Goal: Navigation & Orientation: Find specific page/section

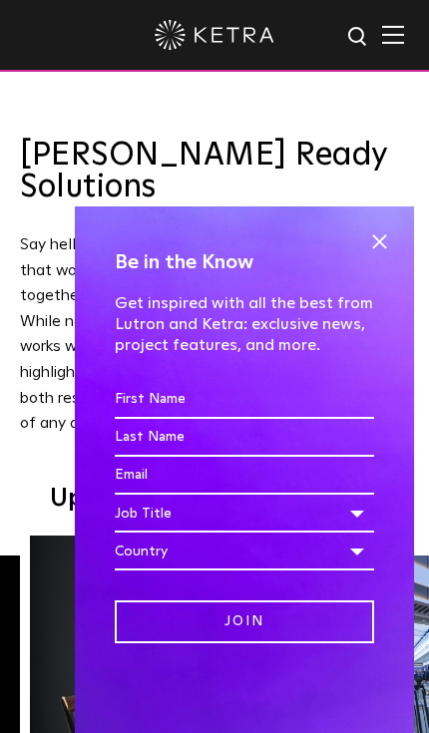
click at [412, 248] on div "Be in the Know Get inspired with all the best from Lutron and Ketra: exclusive …" at bounding box center [244, 469] width 339 height 526
click at [386, 40] on img at bounding box center [393, 34] width 22 height 19
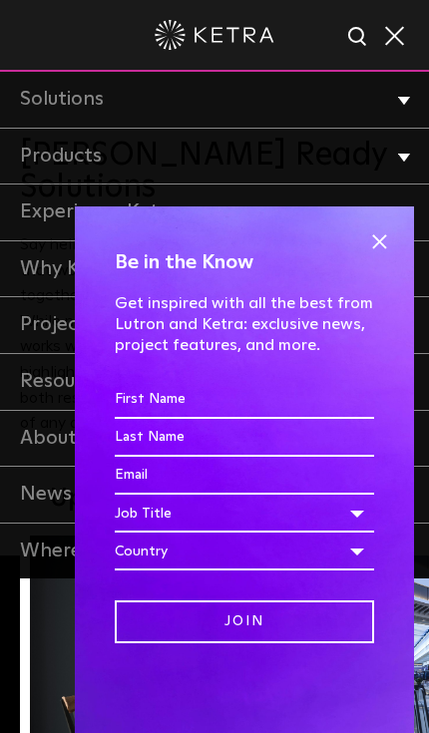
click at [383, 238] on span at bounding box center [379, 241] width 30 height 30
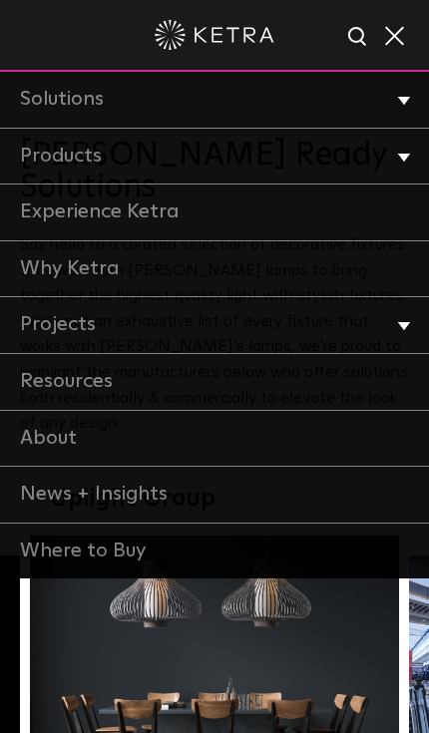
click at [44, 158] on link "Products" at bounding box center [214, 157] width 429 height 57
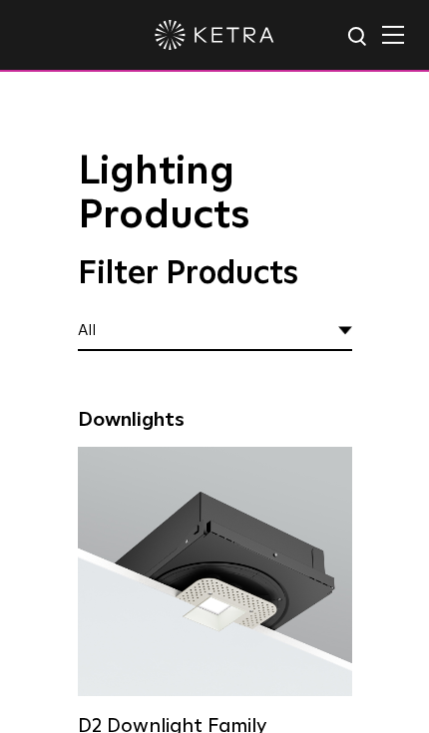
click at [387, 39] on img at bounding box center [393, 34] width 22 height 19
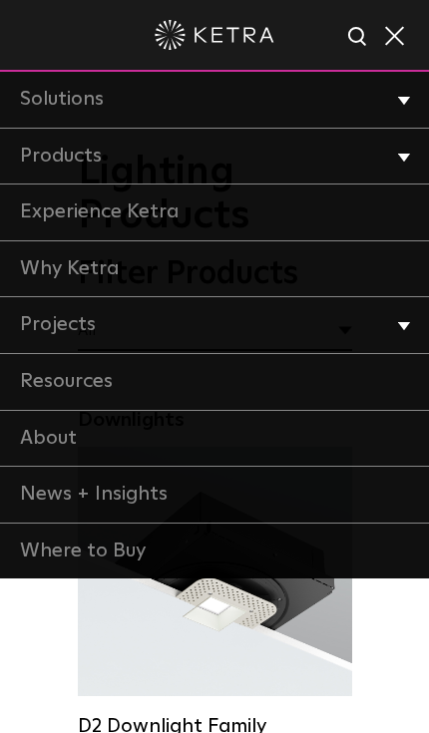
click at [405, 164] on li "Products Commercial Products Residential Products" at bounding box center [214, 157] width 429 height 57
